Goal: Submit feedback/report problem

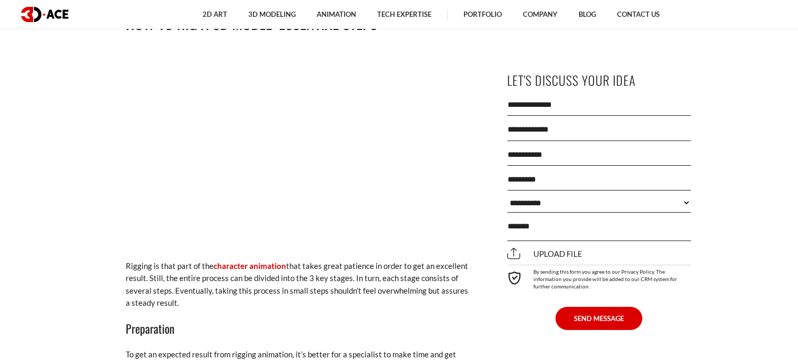
scroll to position [1102, 0]
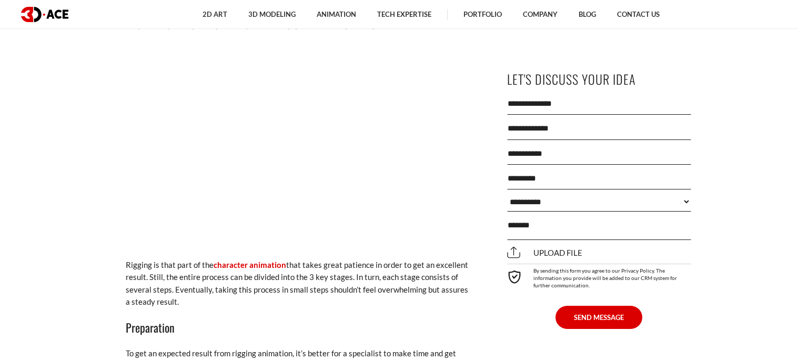
click at [593, 105] on input "text" at bounding box center [599, 103] width 184 height 23
click at [583, 103] on input "text" at bounding box center [599, 103] width 184 height 23
click at [531, 124] on input "text" at bounding box center [599, 128] width 184 height 23
click at [552, 107] on input "text" at bounding box center [599, 103] width 184 height 23
type input "*"
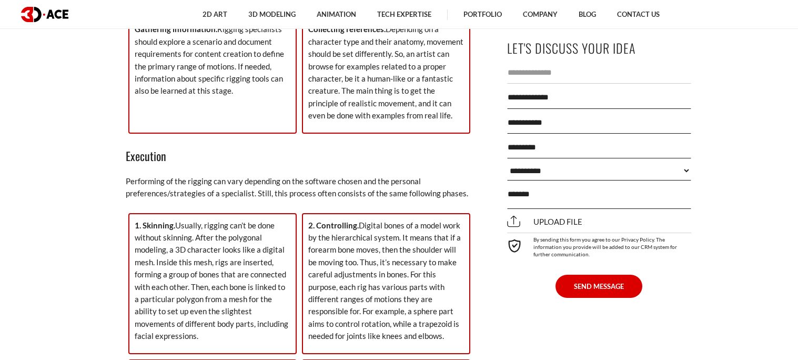
scroll to position [1471, 0]
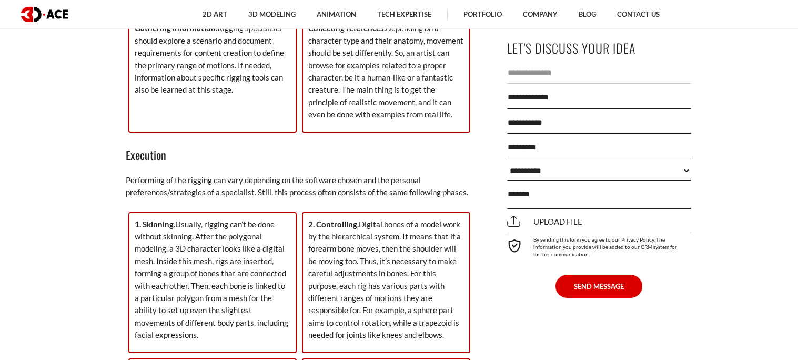
click at [528, 153] on input "email" at bounding box center [599, 147] width 184 height 23
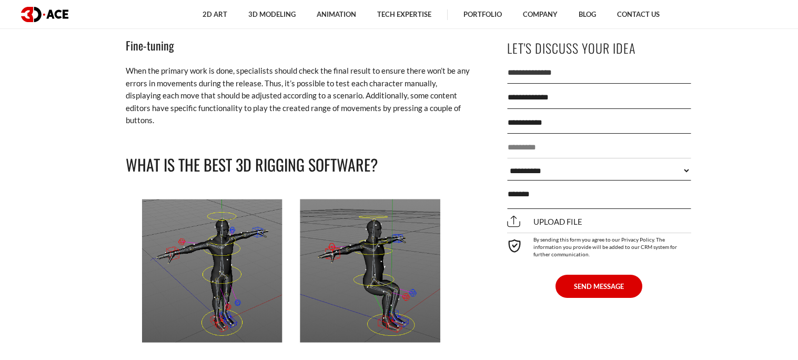
scroll to position [2019, 0]
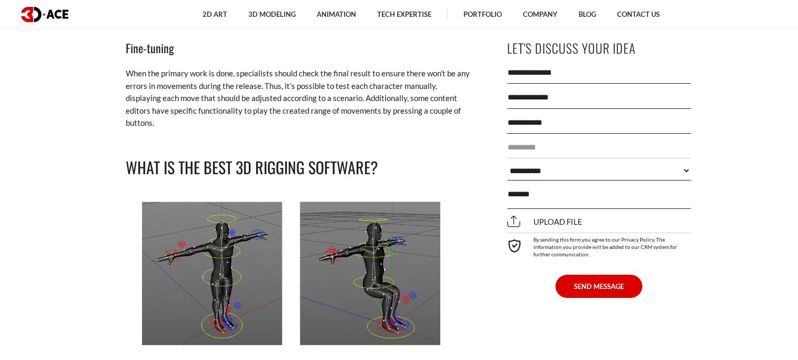
click at [199, 207] on img at bounding box center [299, 273] width 347 height 166
click at [188, 210] on img at bounding box center [299, 273] width 347 height 166
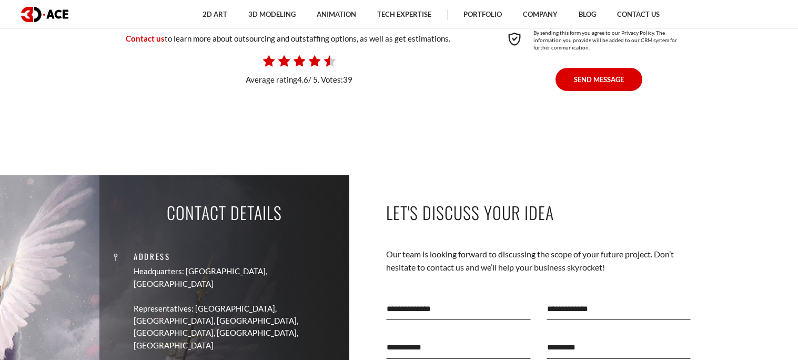
scroll to position [2853, 0]
